Goal: Contribute content: Add original content to the website for others to see

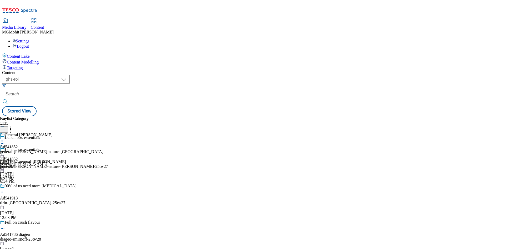
click at [5, 131] on line at bounding box center [4, 131] width 3 height 0
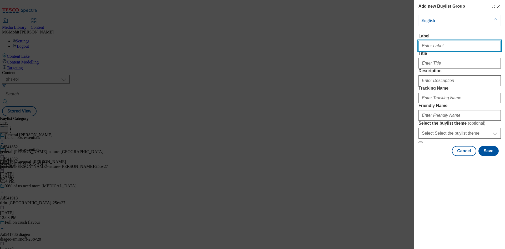
click at [439, 45] on input "Label" at bounding box center [459, 45] width 82 height 11
paste input "Ad541933 danone"
type input "Ad541933 danone"
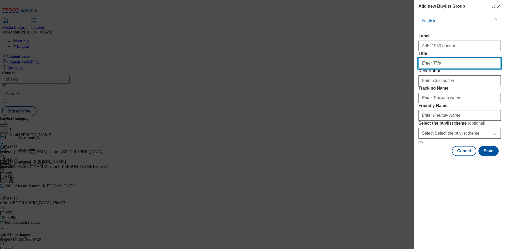
paste input "New Look, same advanced recipe"
type input "New Look, same advanced recipe"
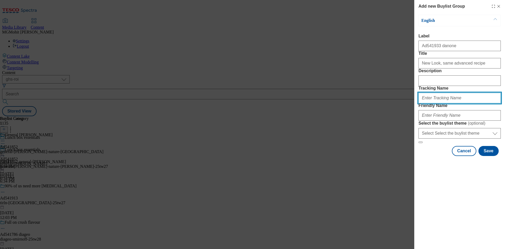
paste input "DH_AD541933"
type input "DH_AD541933"
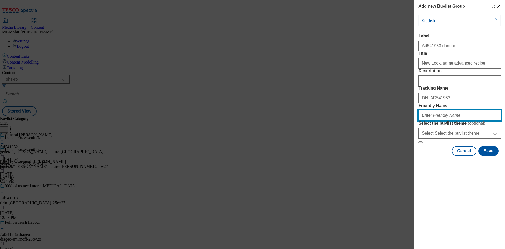
paste input "danone-aptamil-25tw29"
type input "danone-aptamil-25tw29"
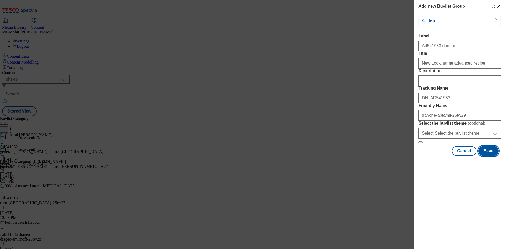
click at [490, 156] on button "Save" at bounding box center [488, 151] width 20 height 10
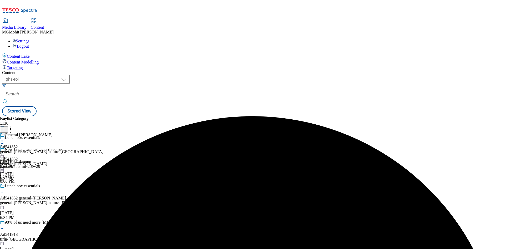
click at [110, 147] on div "New Look, same advanced recipe Ad541933 danone danone-aptamil-25tw29 Aug 25, 20…" at bounding box center [55, 165] width 110 height 36
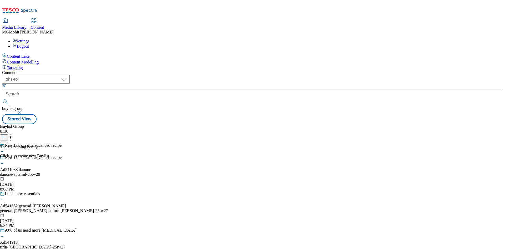
click at [6, 135] on icon at bounding box center [4, 137] width 4 height 4
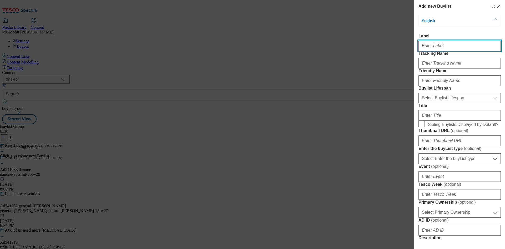
click at [422, 50] on input "Label" at bounding box center [459, 45] width 82 height 11
paste input "Ad541933"
type input "Ad541933"
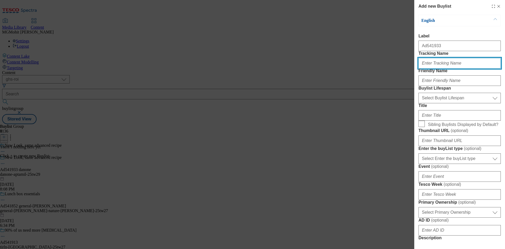
paste input "DH_AD541933"
type input "DH_AD541933"
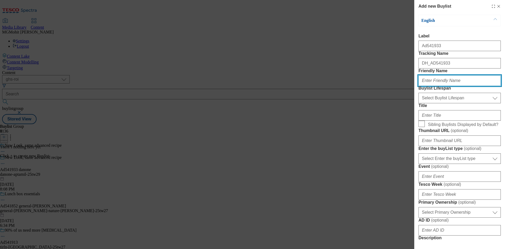
click at [435, 86] on input "Friendly Name" at bounding box center [459, 80] width 82 height 11
paste input "danone"
type input "danone"
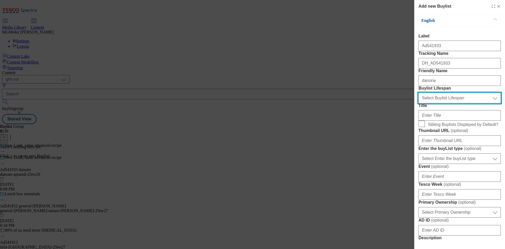
drag, startPoint x: 432, startPoint y: 127, endPoint x: 431, endPoint y: 129, distance: 2.7
click at [432, 103] on select "Select Buylist Lifespan evergreen seasonal tactical" at bounding box center [459, 98] width 82 height 11
select select "tactical"
click at [418, 103] on select "Select Buylist Lifespan evergreen seasonal tactical" at bounding box center [459, 98] width 82 height 11
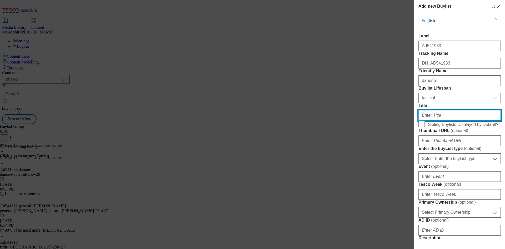
click at [427, 120] on input "Title" at bounding box center [459, 115] width 82 height 11
paste input "With a milk fat structure inspired by breastmilk"
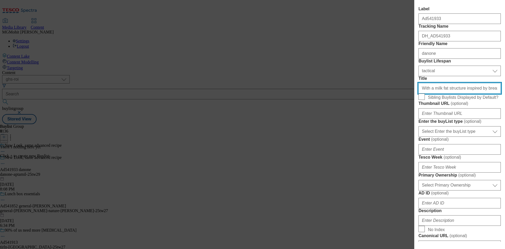
scroll to position [53, 0]
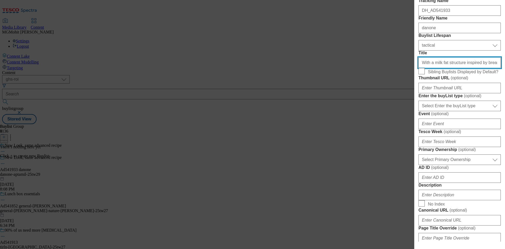
type input "With a milk fat structure inspired by breastmilk"
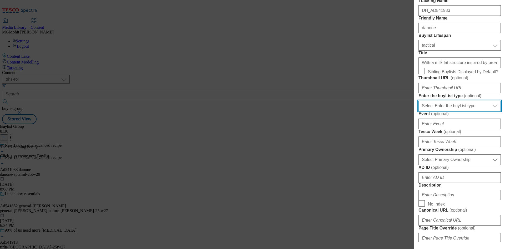
drag, startPoint x: 442, startPoint y: 163, endPoint x: 439, endPoint y: 168, distance: 5.2
click at [442, 111] on select "Select Enter the buyList type event supplier funded long term >4 weeks supplier…" at bounding box center [459, 105] width 82 height 11
select select "supplier funded short term 1-3 weeks"
click at [418, 111] on select "Select Enter the buyList type event supplier funded long term >4 weeks supplier…" at bounding box center [459, 105] width 82 height 11
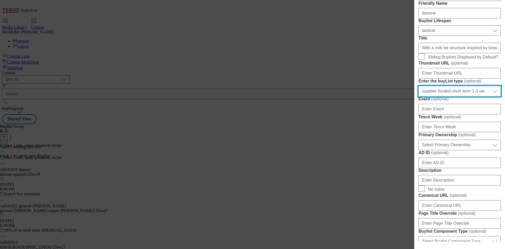
scroll to position [79, 0]
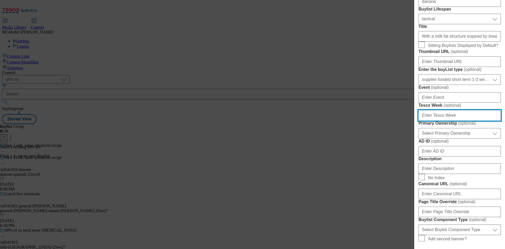
click at [436, 120] on input "Tesco Week ( optional )" at bounding box center [459, 115] width 82 height 11
type input "29"
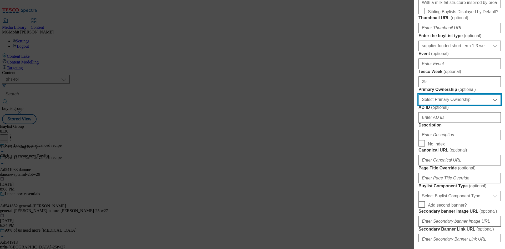
scroll to position [158, 0]
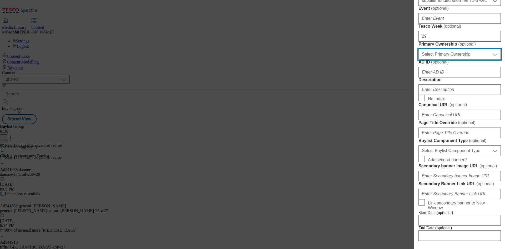
drag, startPoint x: 439, startPoint y: 141, endPoint x: 442, endPoint y: 145, distance: 4.7
click at [439, 59] on select "Select Primary Ownership tesco dunnhumby" at bounding box center [459, 54] width 82 height 11
select select "dunnhumby"
click at [418, 59] on select "Select Primary Ownership tesco dunnhumby" at bounding box center [459, 54] width 82 height 11
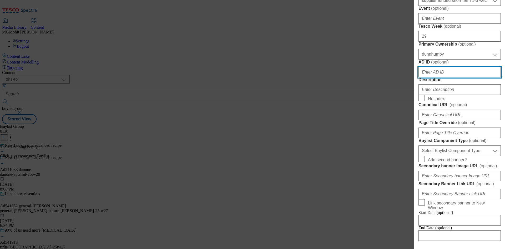
click at [434, 77] on input "AD ID ( optional )" at bounding box center [459, 72] width 82 height 11
paste input "541933"
type input "541933"
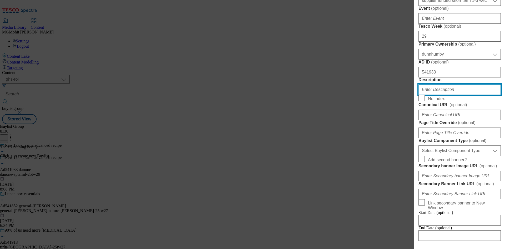
click at [437, 95] on input "Description" at bounding box center [459, 89] width 82 height 11
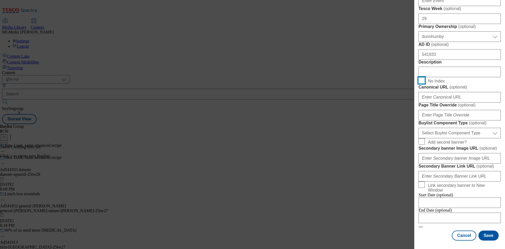
scroll to position [263, 0]
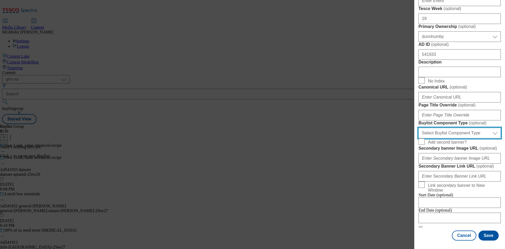
click at [442, 138] on select "Select Buylist Component Type Banner Competition Header Meal" at bounding box center [459, 133] width 82 height 11
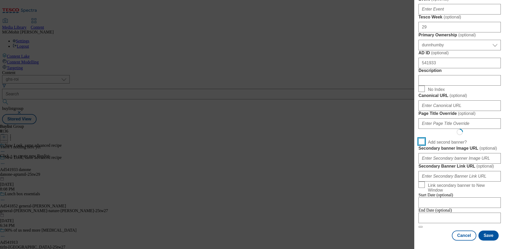
scroll to position [350, 0]
select select "Banner"
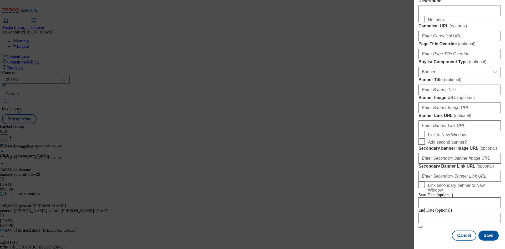
scroll to position [461, 0]
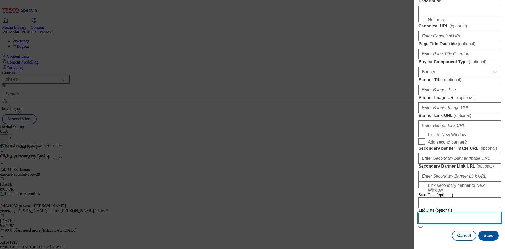
click at [436, 214] on input "Modal" at bounding box center [459, 217] width 82 height 11
select select "2025"
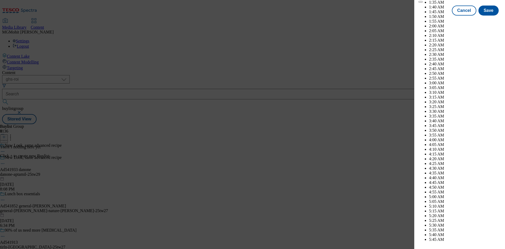
scroll to position [2343, 0]
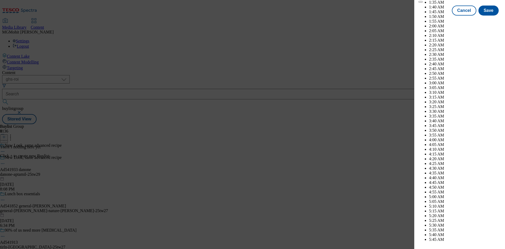
select select "December"
click at [485, 241] on div "Modal" at bounding box center [459, 244] width 91 height 7
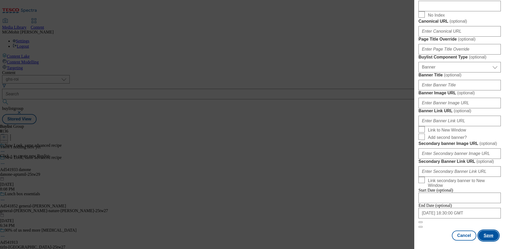
click at [485, 236] on button "Save" at bounding box center [488, 235] width 20 height 10
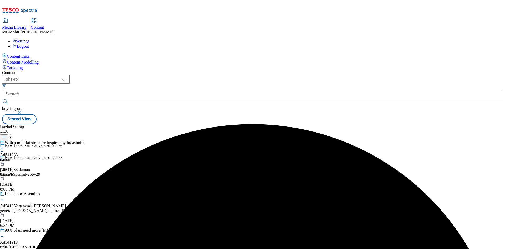
click at [85, 157] on div "danone" at bounding box center [42, 159] width 85 height 5
click at [6, 135] on icon at bounding box center [4, 137] width 4 height 4
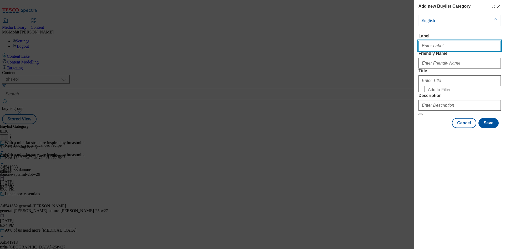
click at [430, 45] on input "Label" at bounding box center [459, 45] width 82 height 11
paste input "Ad541933"
type input "Ad541933"
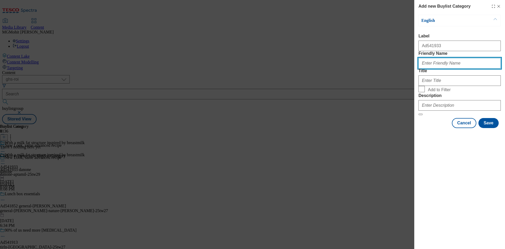
paste input "danone-aptamil"
type input "danone-aptamil"
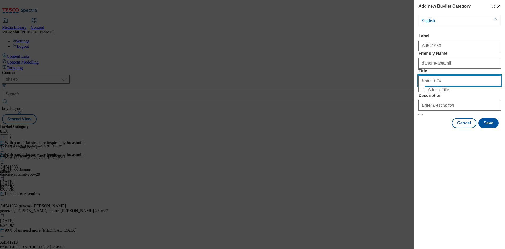
click at [442, 86] on input "Title" at bounding box center [459, 80] width 82 height 11
paste input "Danone"
type input "Danone"
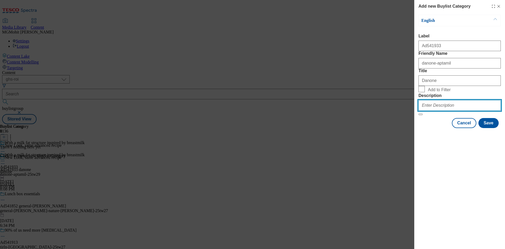
click at [439, 110] on input "Description" at bounding box center [459, 105] width 82 height 11
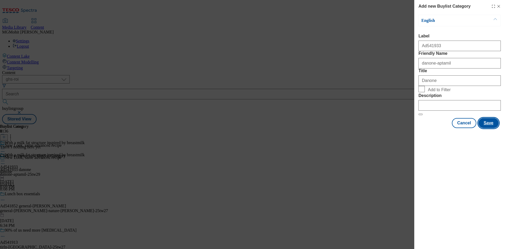
click at [488, 128] on button "Save" at bounding box center [488, 123] width 20 height 10
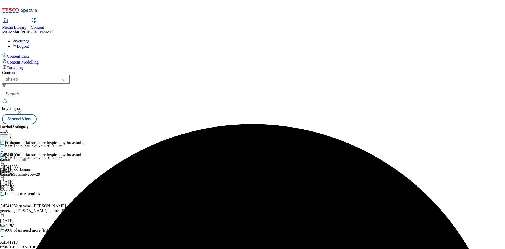
click at [29, 140] on div "Danone Ad541933 danone-aptamil Aug 25, 2025 8:10 PM" at bounding box center [14, 158] width 29 height 36
click at [6, 135] on icon at bounding box center [4, 137] width 4 height 4
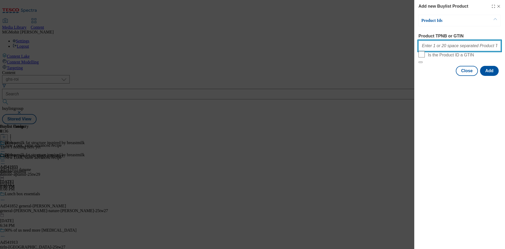
click at [451, 43] on input "Product TPNB or GTIN" at bounding box center [459, 45] width 82 height 11
paste input "85487590 74439405 89606847 85487601 67991250 50050098 71942142 89971027 89929027"
type input "85487590 74439405 89606847 85487601 67991250 50050098 71942142 89971027 89929027"
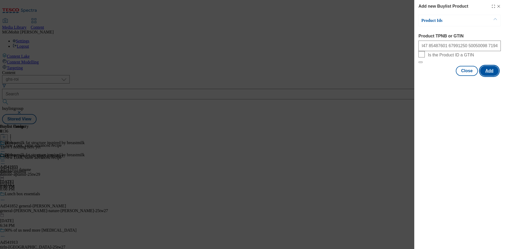
click at [491, 76] on button "Add" at bounding box center [489, 71] width 19 height 10
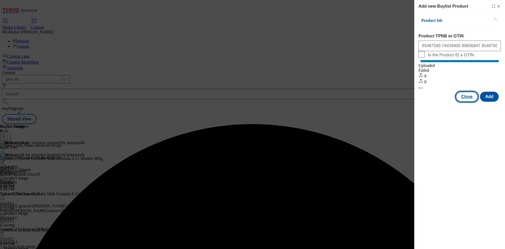
click at [467, 102] on button "Close" at bounding box center [467, 97] width 22 height 10
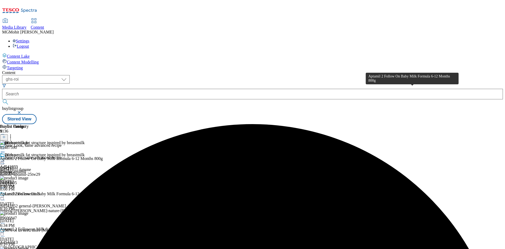
click at [103, 156] on div "Aptamil 2 Follow On Baby Milk Formula 6-12 Months 800g" at bounding box center [51, 158] width 103 height 5
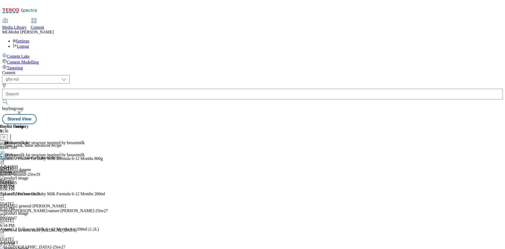
click at [5, 158] on icon at bounding box center [2, 160] width 5 height 5
click at [22, 170] on span "Edit" at bounding box center [19, 172] width 6 height 4
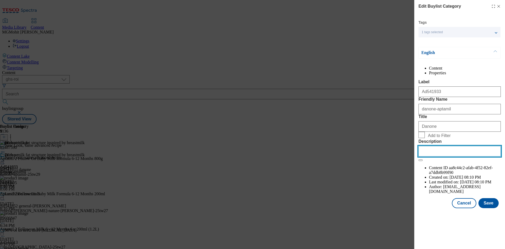
click at [443, 156] on input "Description" at bounding box center [459, 151] width 82 height 11
paste input "Aptamil 2 Follow On Baby Milk Formula 6-12 Months 800g"
type input "Aptamil 2 Follow On Baby Milk Formula 6-12 Months 800g"
click at [485, 208] on button "Save" at bounding box center [488, 203] width 20 height 10
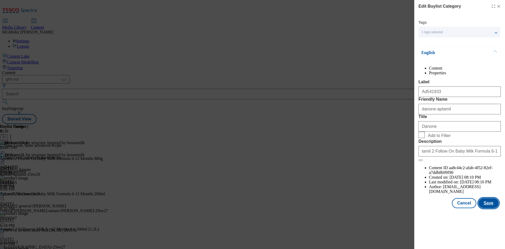
scroll to position [0, 0]
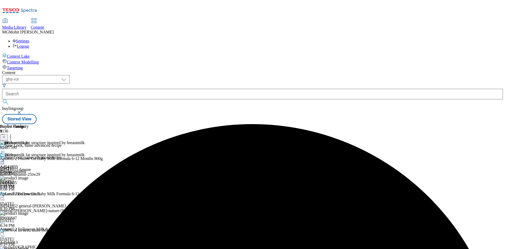
click at [5, 158] on icon at bounding box center [2, 160] width 5 height 5
click at [22, 170] on span "Edit" at bounding box center [19, 172] width 6 height 4
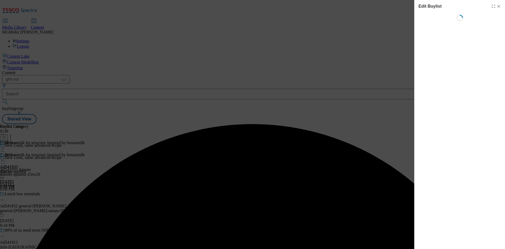
select select "tactical"
select select "supplier funded short term 1-3 weeks"
select select "dunnhumby"
select select "Banner"
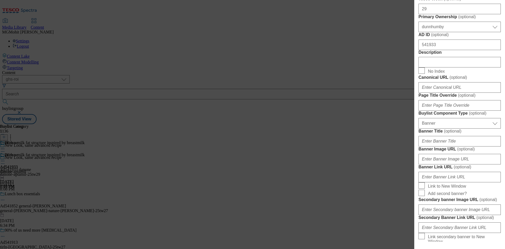
scroll to position [237, 0]
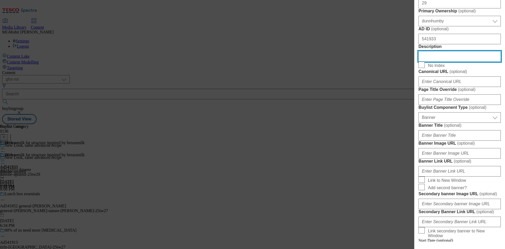
click at [431, 62] on input "Description" at bounding box center [459, 56] width 82 height 11
paste input "Aptamil 2 Follow On Baby Milk Formula 6-12 Months 800g"
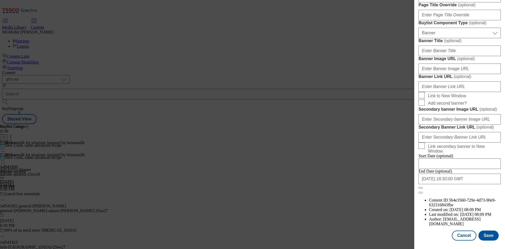
scroll to position [516, 0]
type input "Aptamil 2 Follow On Baby Milk Formula 6-12 Months 800g"
click at [486, 232] on button "Save" at bounding box center [488, 235] width 20 height 10
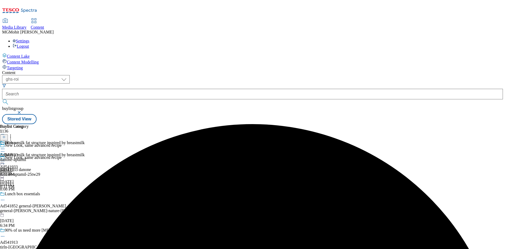
click at [5, 161] on icon at bounding box center [2, 163] width 5 height 5
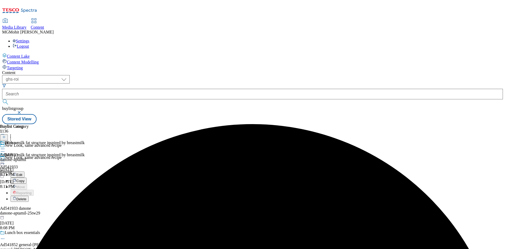
click at [22, 173] on span "Edit" at bounding box center [19, 175] width 6 height 4
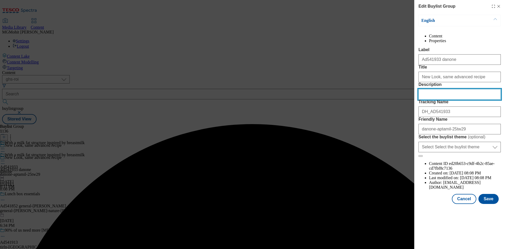
click at [436, 99] on input "Description" at bounding box center [459, 94] width 82 height 11
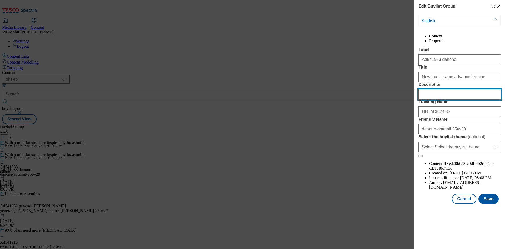
paste input "Aptamil 2 Follow On Baby Milk Formula 6-12 Months 800g"
type input "Aptamil 2 Follow On Baby Milk Formula 6-12 Months 800g"
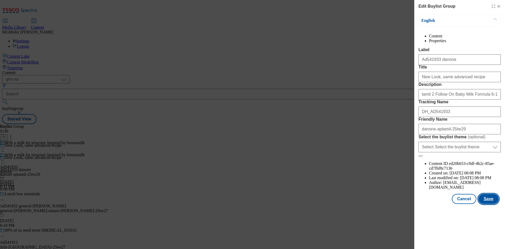
click at [489, 204] on button "Save" at bounding box center [488, 199] width 20 height 10
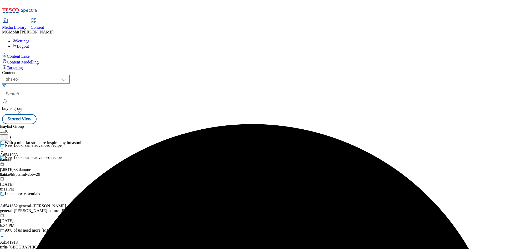
click at [85, 146] on div at bounding box center [42, 149] width 85 height 6
click at [29, 182] on span "Preview" at bounding box center [22, 184] width 12 height 4
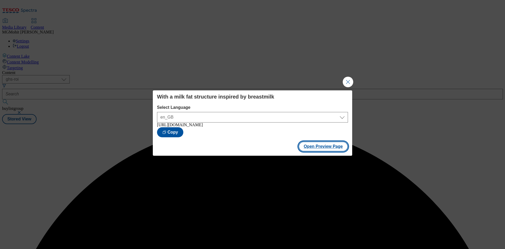
click at [317, 147] on button "Open Preview Page" at bounding box center [323, 146] width 50 height 10
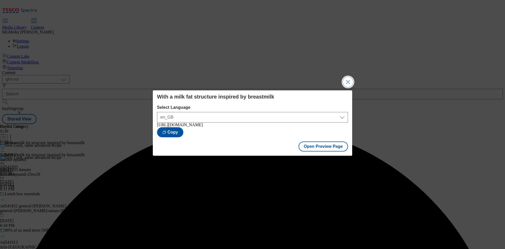
click at [352, 82] on button "Close Modal" at bounding box center [348, 82] width 11 height 11
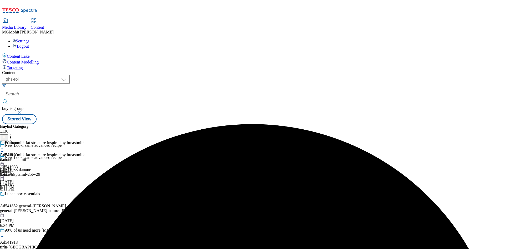
click at [5, 158] on icon at bounding box center [2, 160] width 5 height 5
click at [28, 212] on span "Publish" at bounding box center [22, 214] width 12 height 4
